Goal: Transaction & Acquisition: Purchase product/service

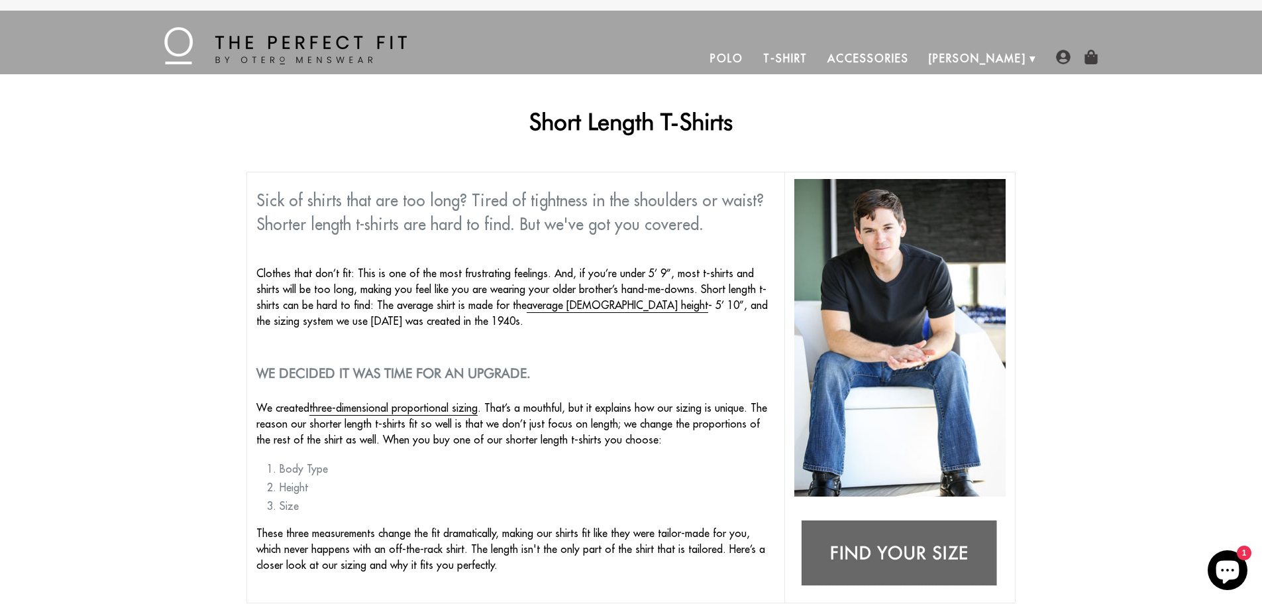
click at [818, 65] on link "T-Shirt" at bounding box center [785, 58] width 64 height 32
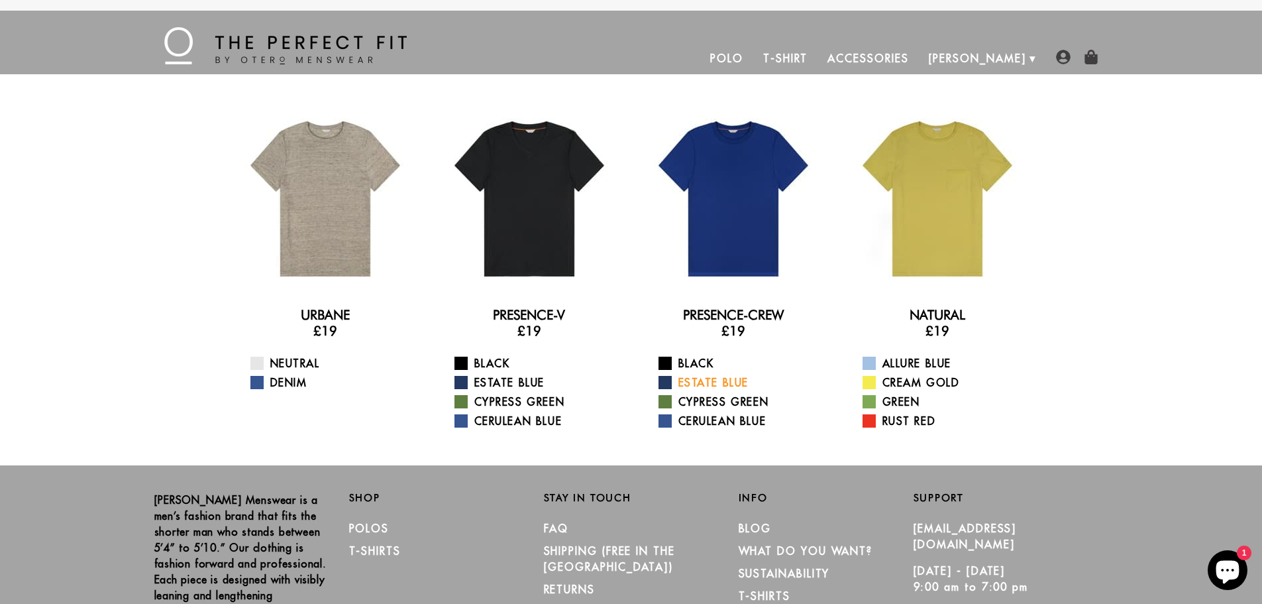
click at [707, 380] on link "Estate Blue" at bounding box center [742, 382] width 166 height 16
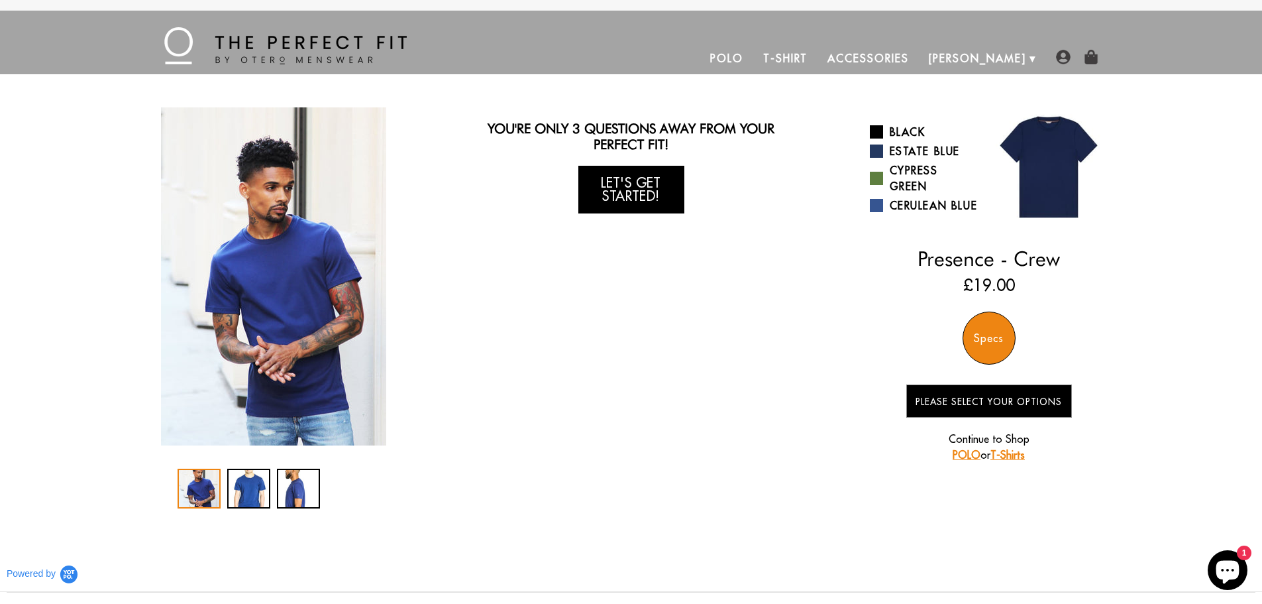
click at [610, 207] on link "Let's Get Started!" at bounding box center [631, 190] width 106 height 48
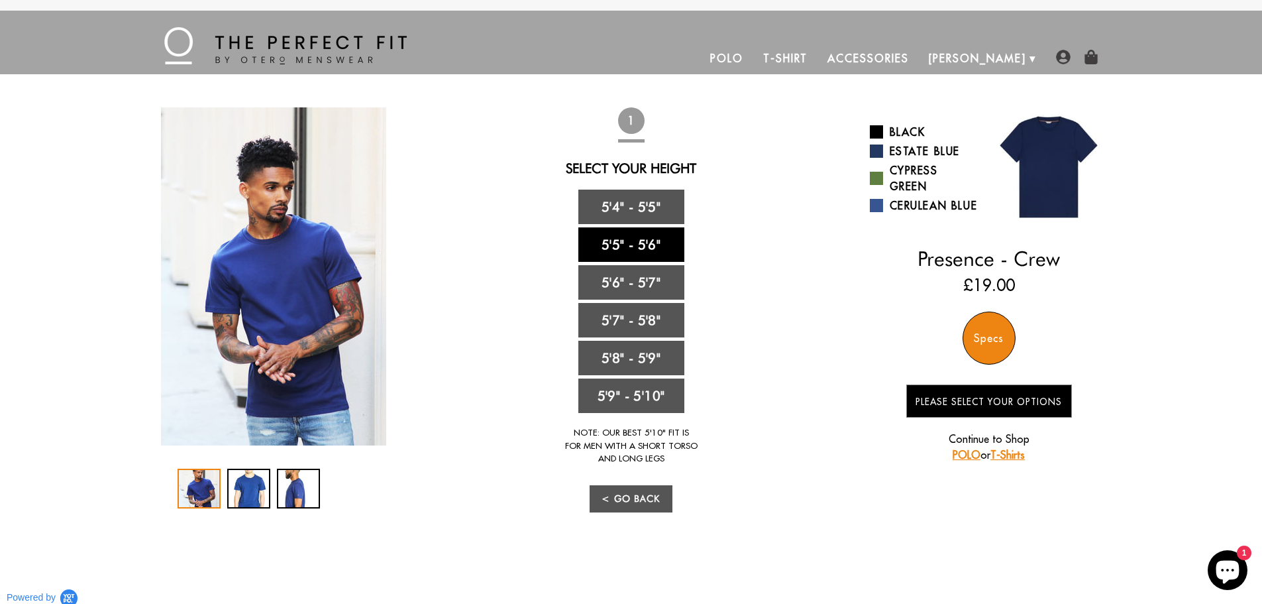
click at [630, 247] on link "5'5" - 5'6"" at bounding box center [631, 244] width 106 height 34
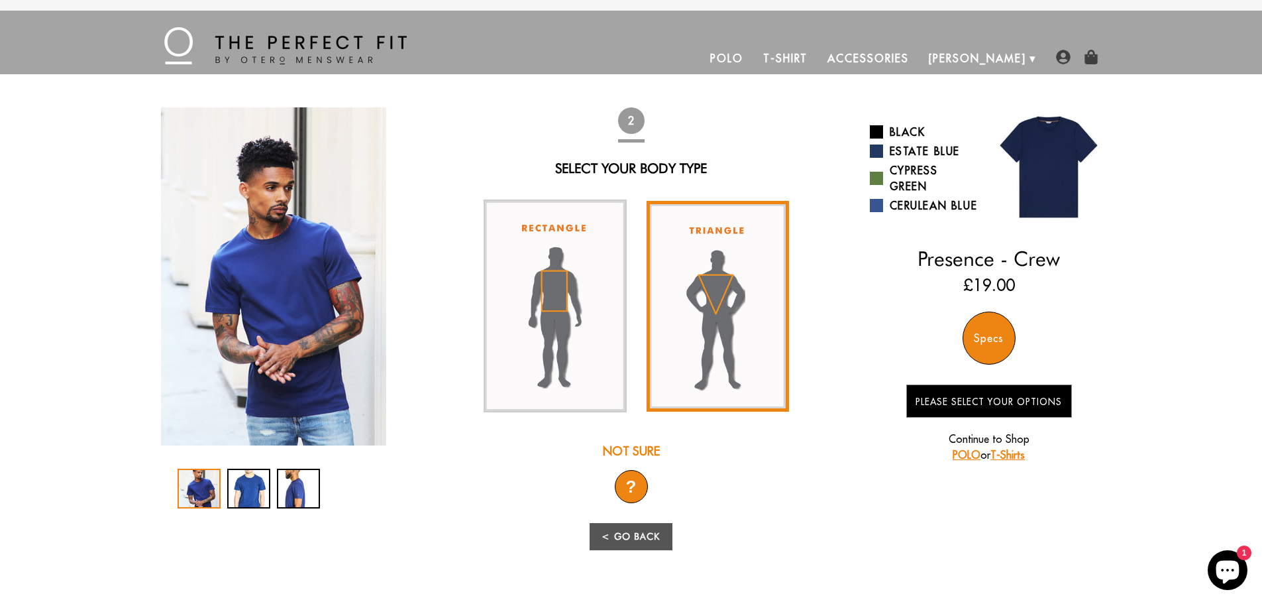
drag, startPoint x: 720, startPoint y: 294, endPoint x: 747, endPoint y: 292, distance: 26.6
click at [720, 293] on img at bounding box center [718, 306] width 143 height 211
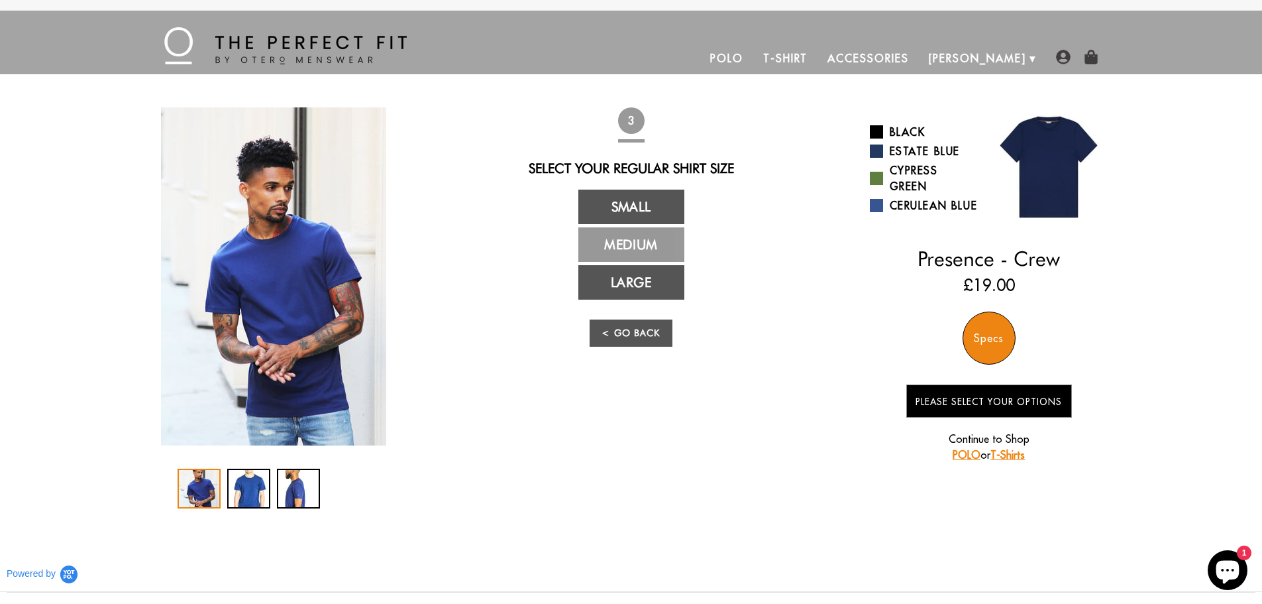
click at [647, 240] on link "Medium" at bounding box center [631, 244] width 106 height 34
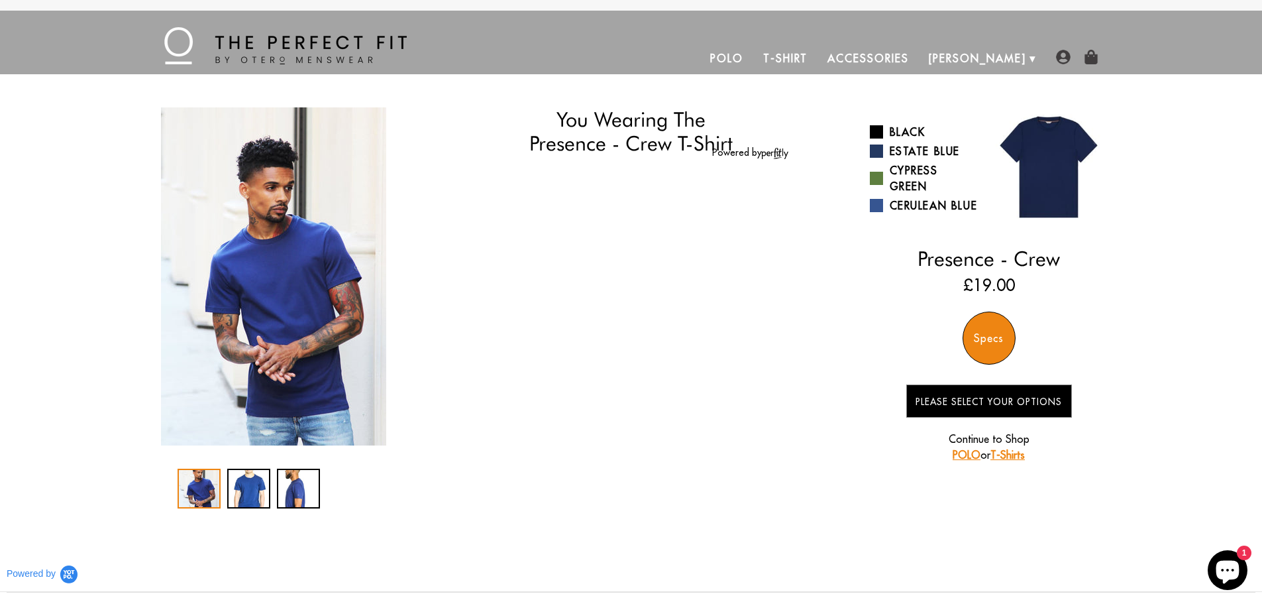
select select "55-56"
select select "triangle"
select select "M"
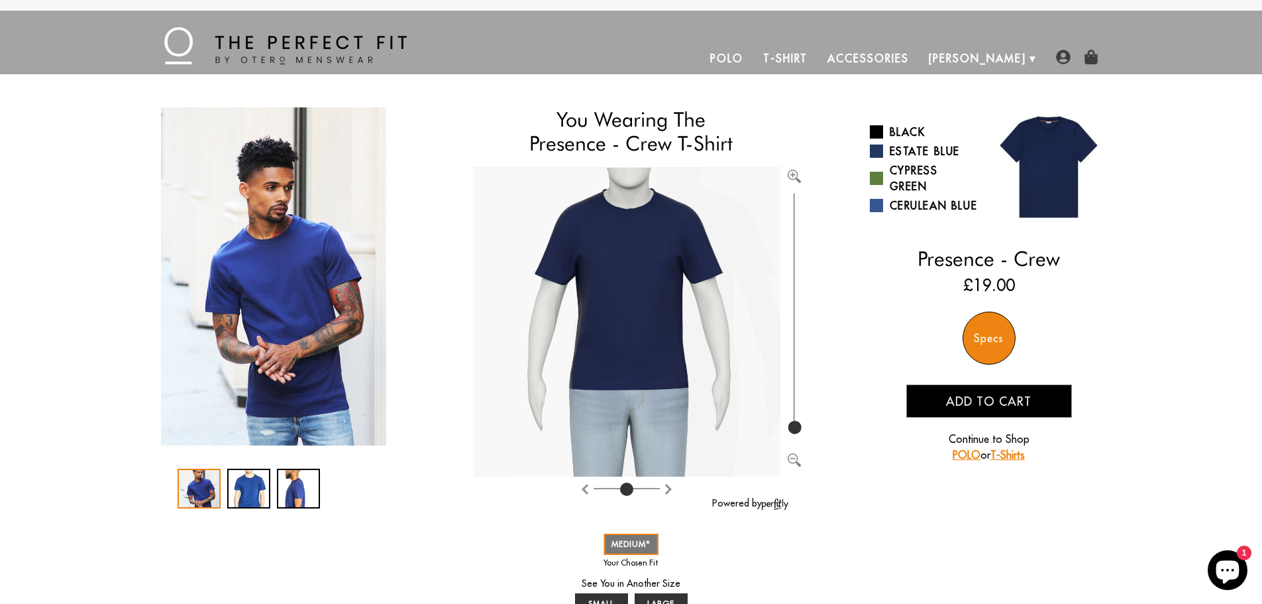
click at [787, 176] on div at bounding box center [795, 174] width 28 height 15
click at [794, 176] on img "Zoom in" at bounding box center [794, 176] width 13 height 13
drag, startPoint x: 796, startPoint y: 402, endPoint x: 801, endPoint y: 441, distance: 39.5
type input "100"
click at [801, 437] on input "range" at bounding box center [794, 313] width 13 height 247
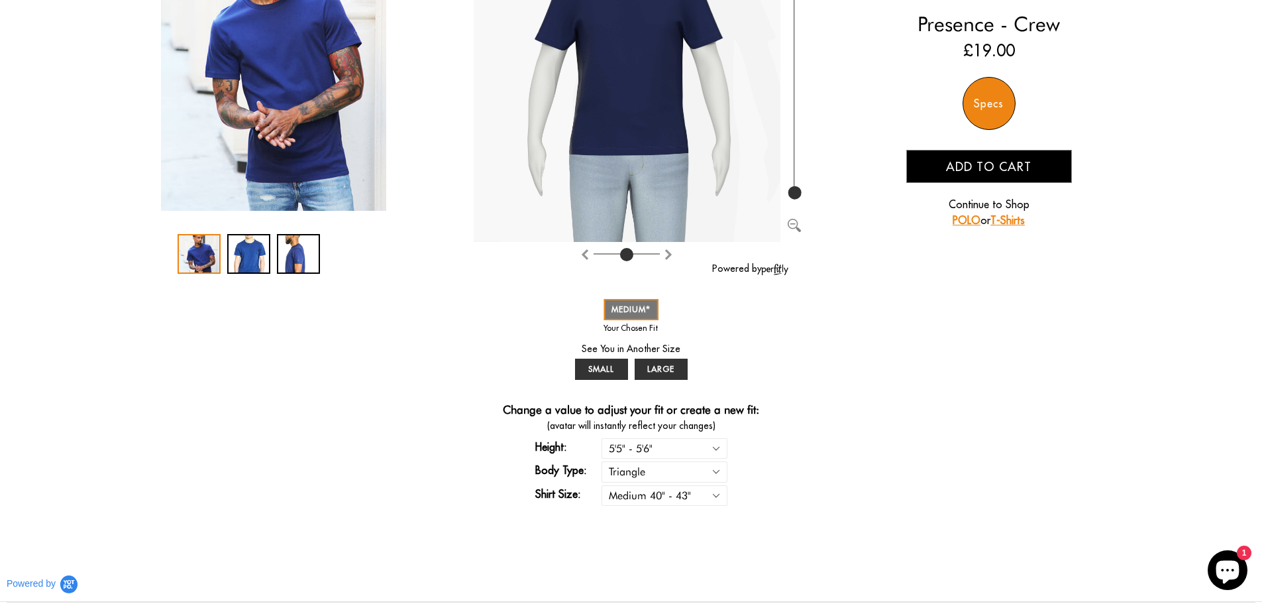
scroll to position [265, 0]
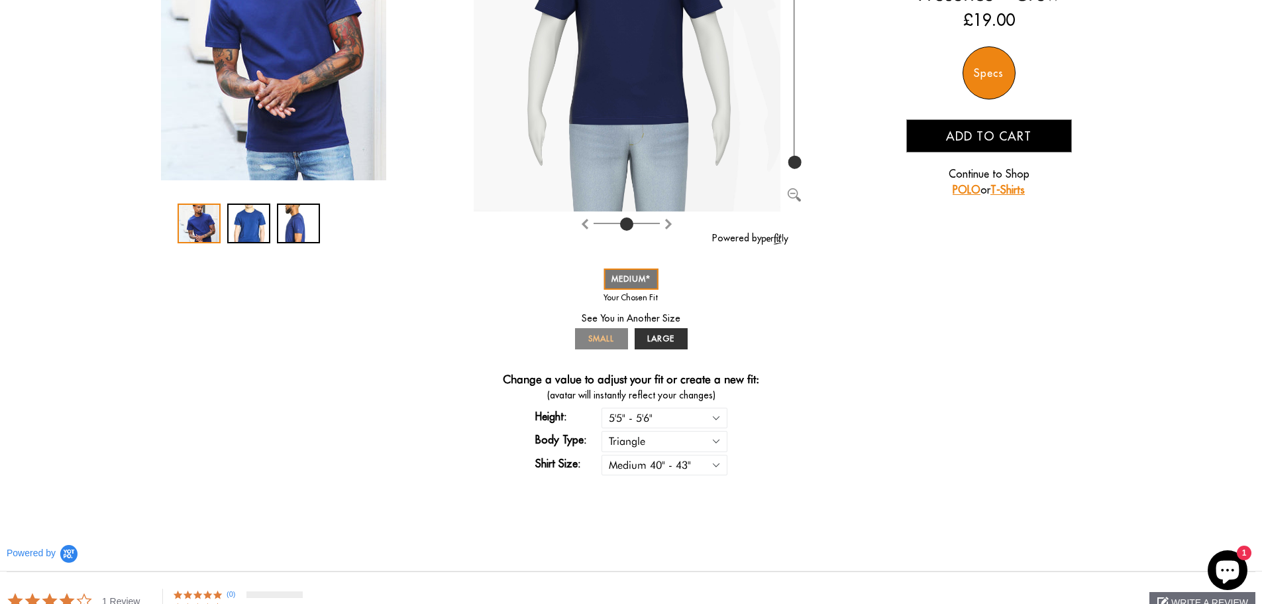
click at [600, 343] on span "SMALL" at bounding box center [601, 338] width 26 height 10
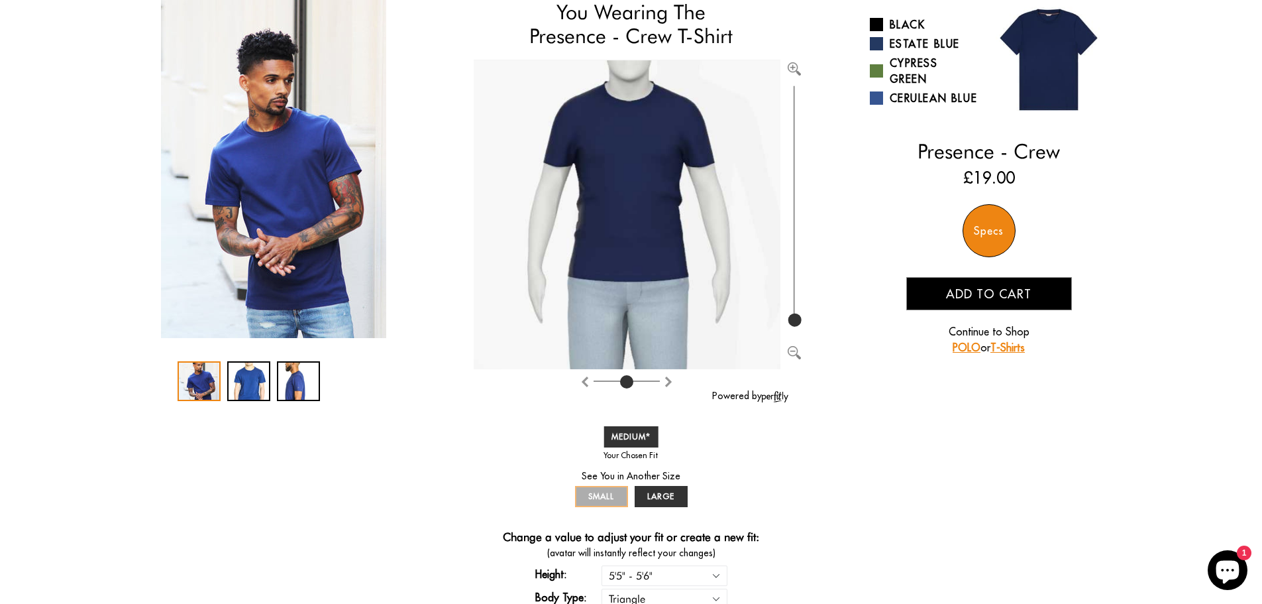
scroll to position [133, 0]
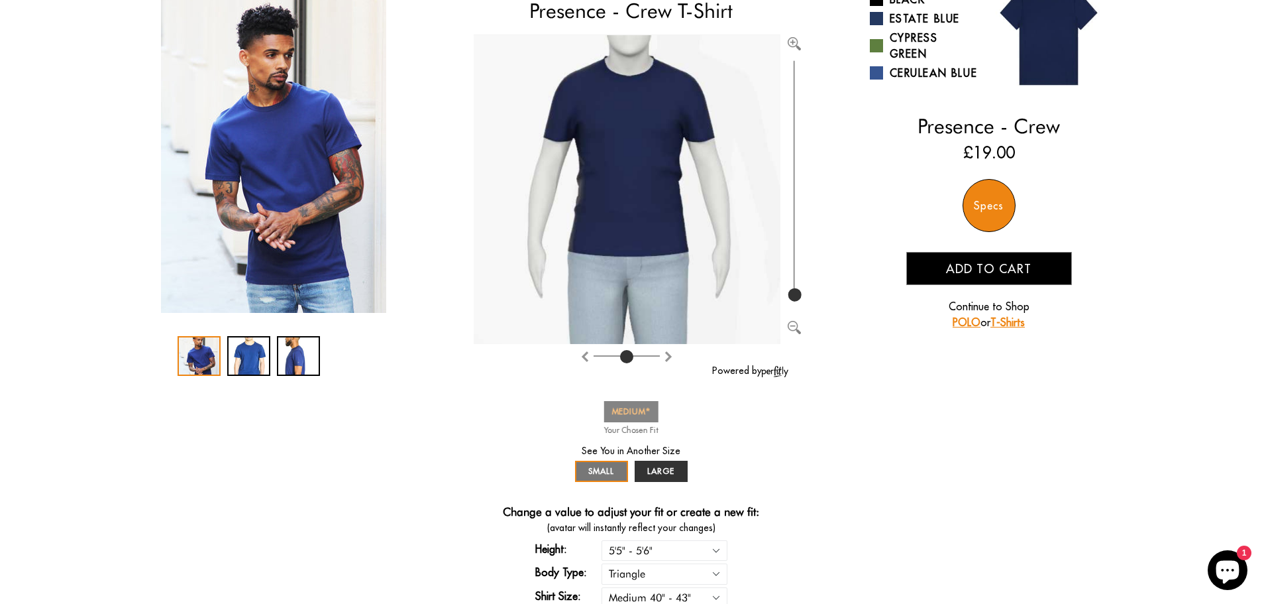
click at [633, 408] on span "MEDIUM" at bounding box center [631, 411] width 39 height 10
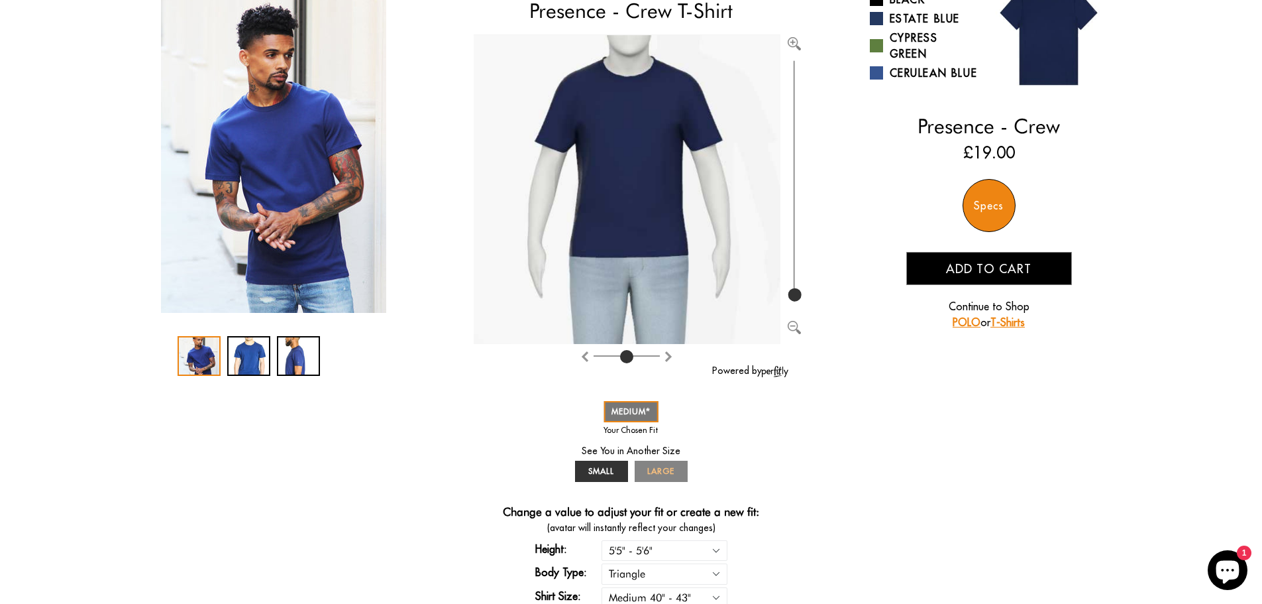
click at [656, 474] on span "LARGE" at bounding box center [660, 471] width 27 height 10
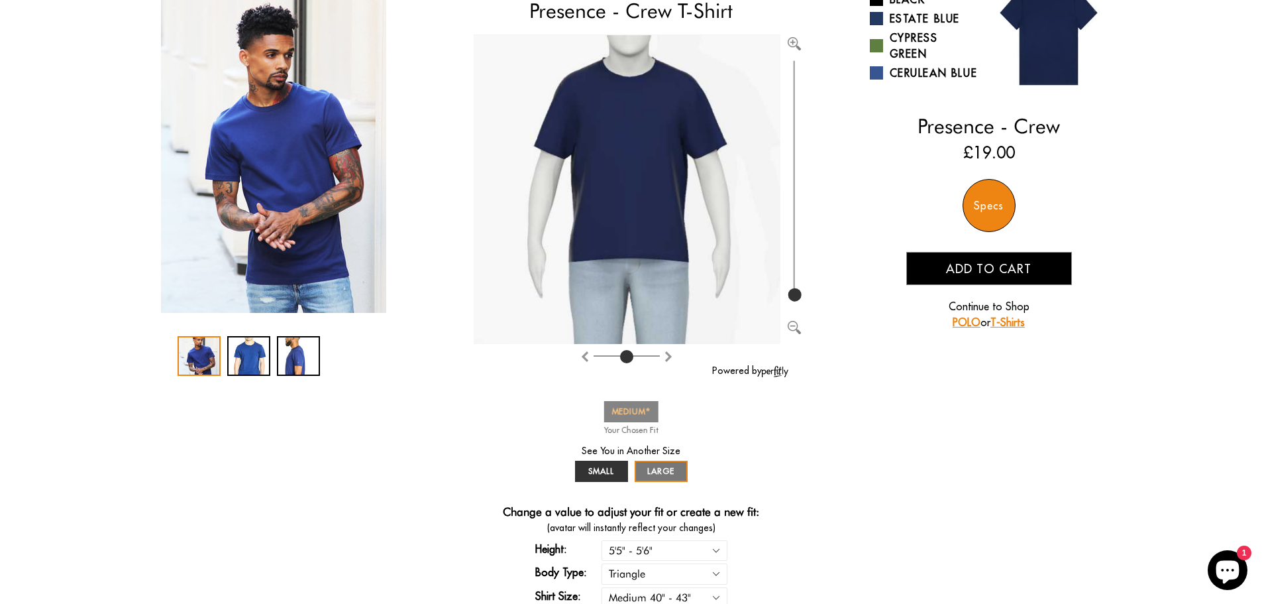
click at [638, 407] on span "MEDIUM" at bounding box center [631, 411] width 39 height 10
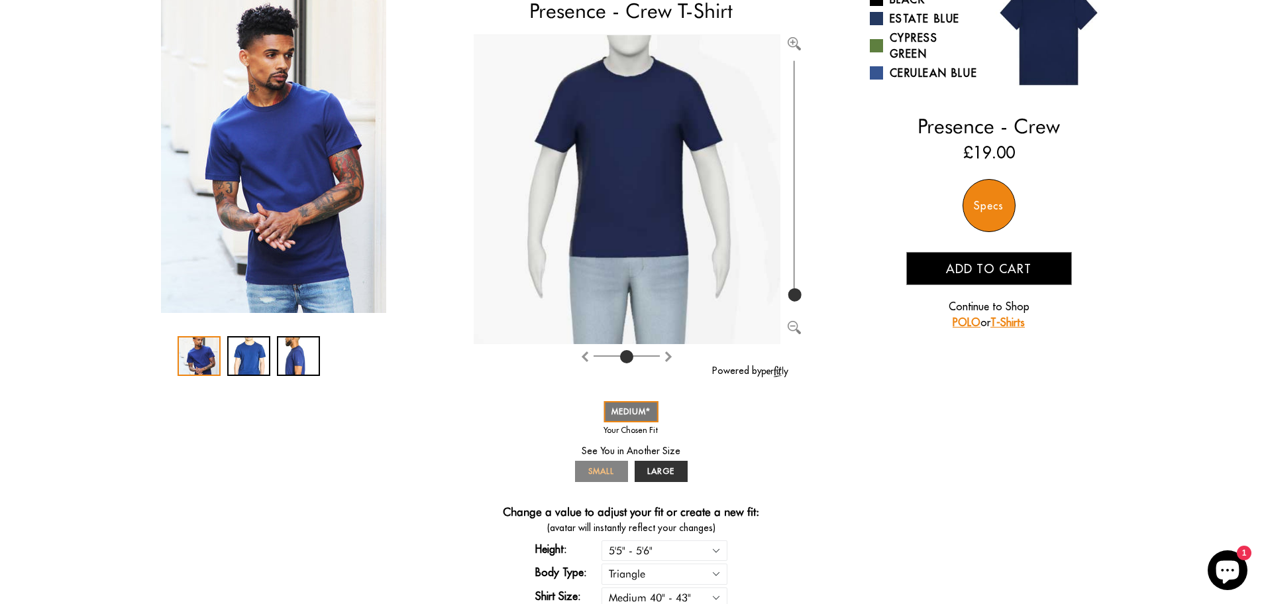
click at [590, 476] on span "SMALL" at bounding box center [601, 471] width 26 height 10
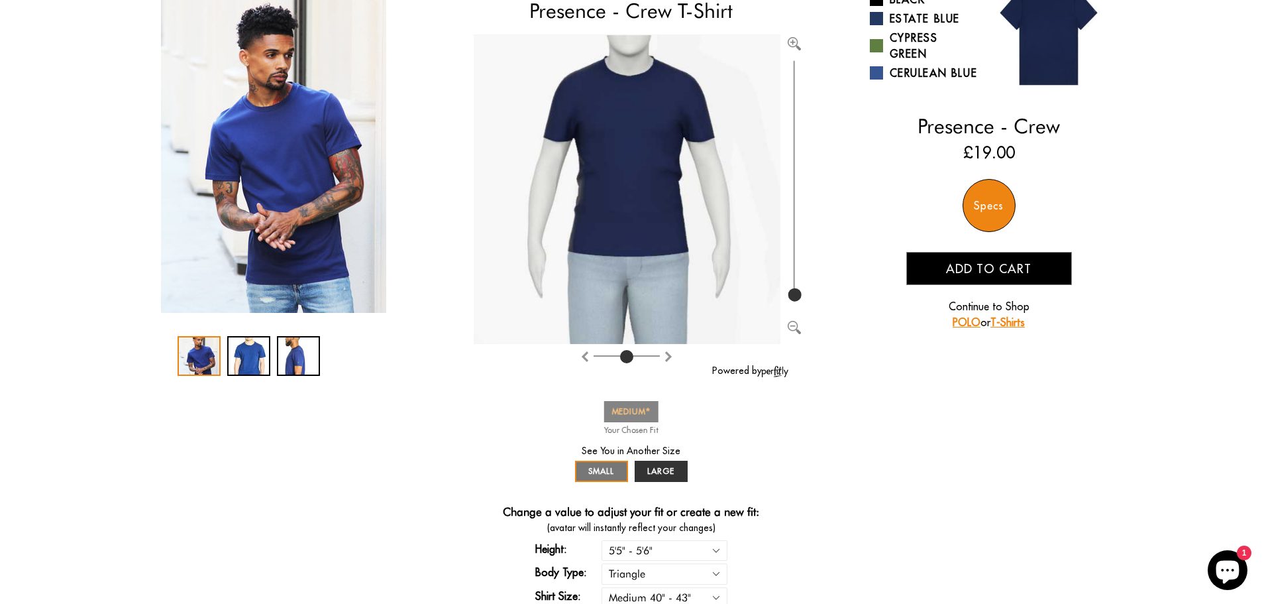
click at [631, 412] on span "MEDIUM" at bounding box center [631, 411] width 39 height 10
